Goal: Transaction & Acquisition: Obtain resource

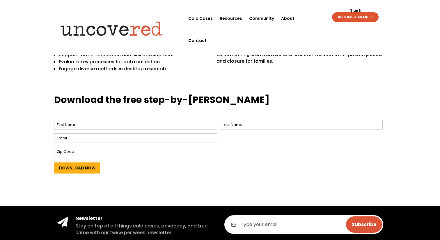
scroll to position [203, 0]
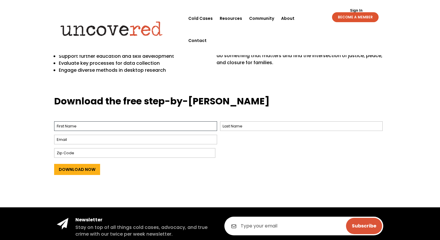
click at [186, 130] on input "First" at bounding box center [135, 126] width 163 height 10
type input "[PERSON_NAME]"
type input "[EMAIL_ADDRESS][DOMAIN_NAME]"
type input "48197"
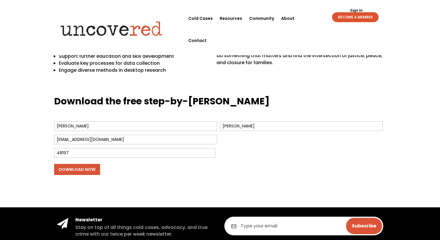
click at [91, 172] on input "Download Now" at bounding box center [77, 169] width 46 height 11
click at [86, 170] on input "Download Now" at bounding box center [77, 169] width 46 height 11
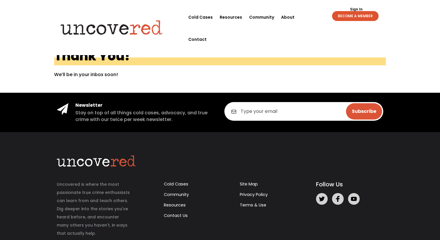
click at [92, 16] on img at bounding box center [112, 27] width 112 height 23
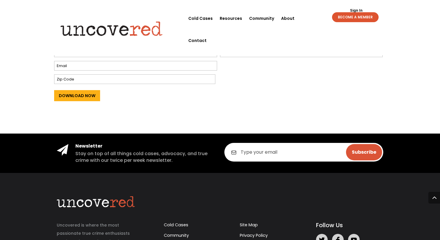
scroll to position [289, 0]
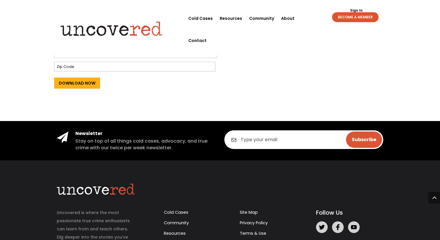
click at [125, 41] on input "First" at bounding box center [135, 40] width 163 height 10
type input "[PERSON_NAME]"
type input "[EMAIL_ADDRESS][DOMAIN_NAME]"
type input "48197"
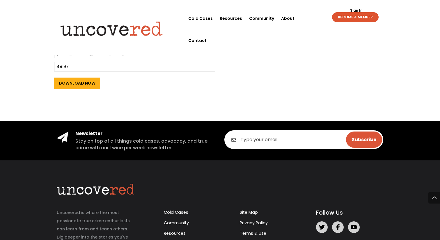
type input "[PERSON_NAME]"
click at [138, 53] on input "[EMAIL_ADDRESS][DOMAIN_NAME]" at bounding box center [135, 53] width 163 height 10
type input "[EMAIL_ADDRESS][DOMAIN_NAME]"
click at [160, 66] on input "48197" at bounding box center [134, 67] width 161 height 10
type input "48197"
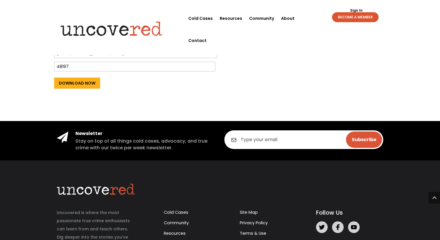
click at [270, 39] on input "[PERSON_NAME]" at bounding box center [301, 40] width 163 height 10
type input "[PERSON_NAME]"
click at [141, 104] on div "Download the free step-by-[PERSON_NAME] Name * [PERSON_NAME] First [PERSON_NAME…" at bounding box center [220, 60] width 440 height 121
click at [78, 84] on input "Download Now" at bounding box center [77, 82] width 46 height 11
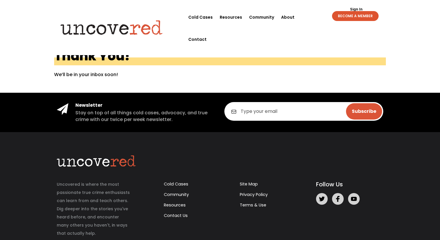
click at [131, 16] on img at bounding box center [112, 27] width 112 height 23
